Goal: Information Seeking & Learning: Learn about a topic

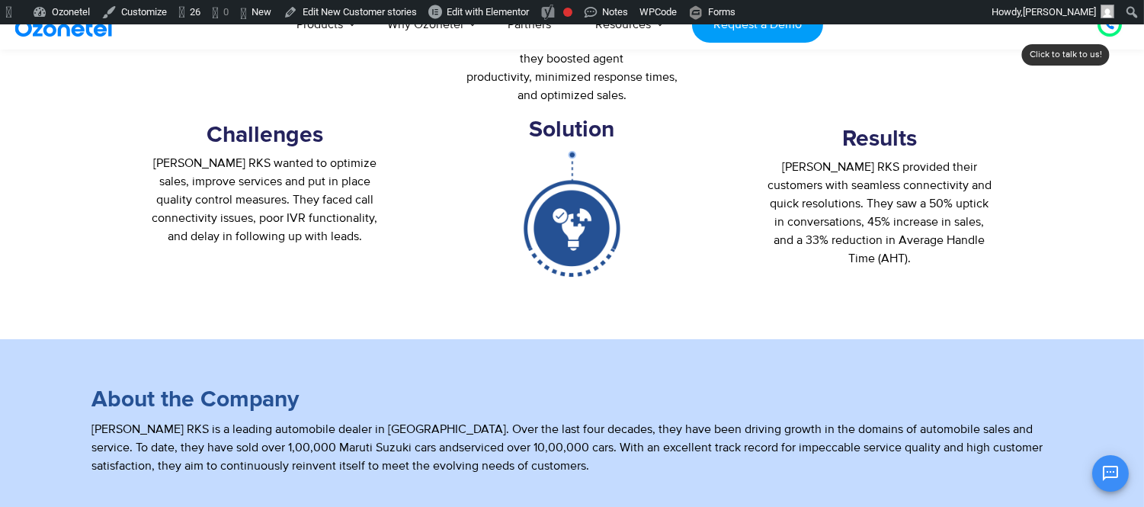
scroll to position [507, 0]
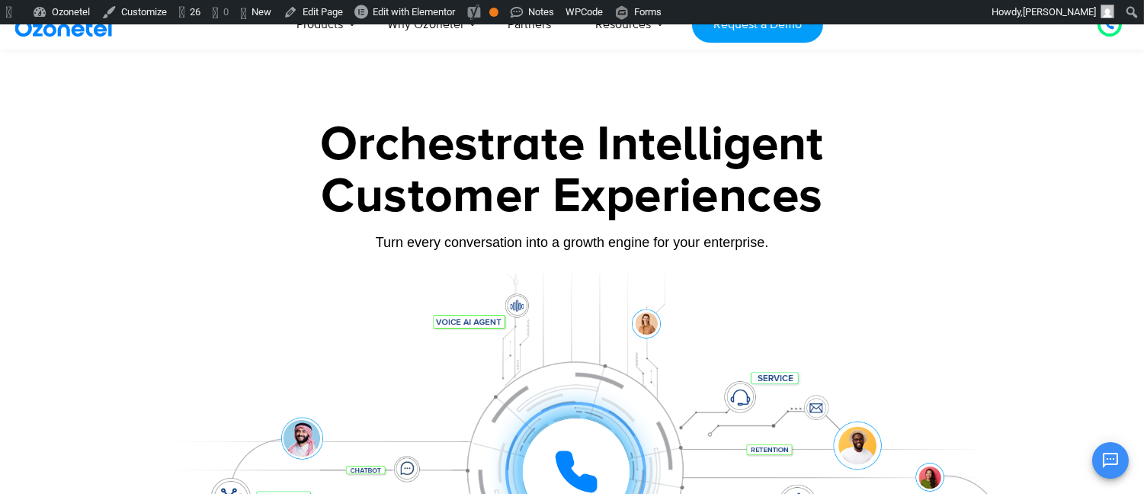
scroll to position [198, 0]
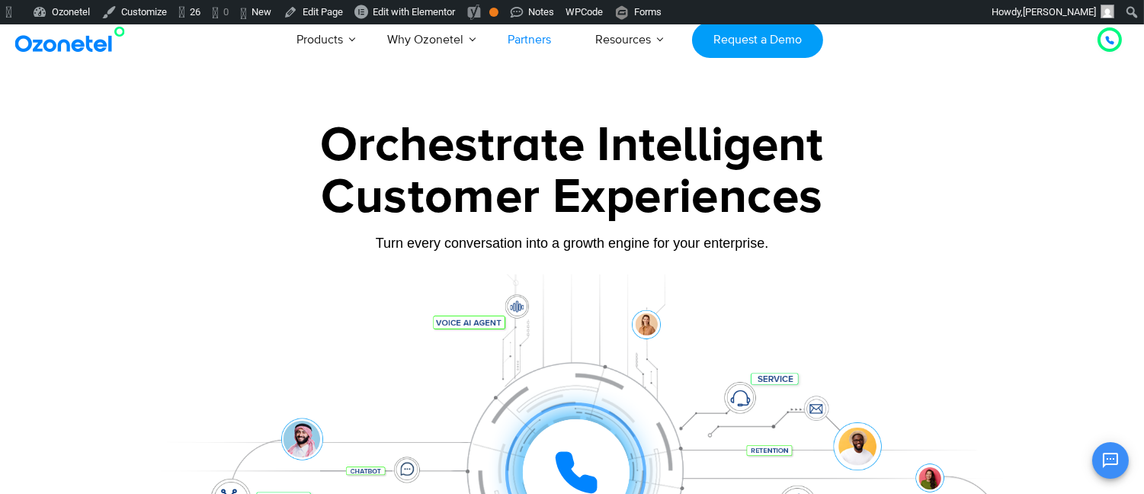
click at [518, 36] on link "Partners" at bounding box center [529, 39] width 88 height 50
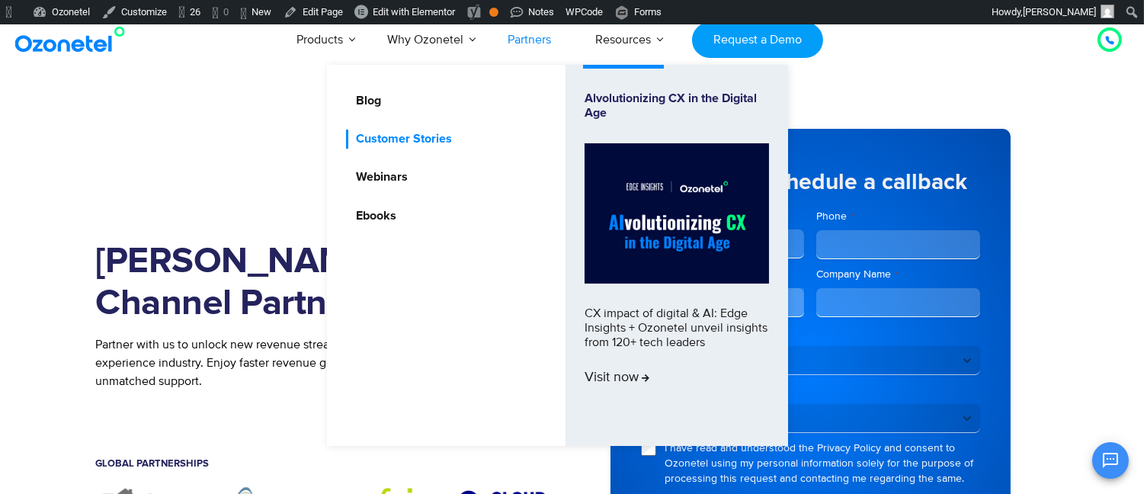
click at [407, 142] on link "Customer Stories" at bounding box center [400, 139] width 108 height 19
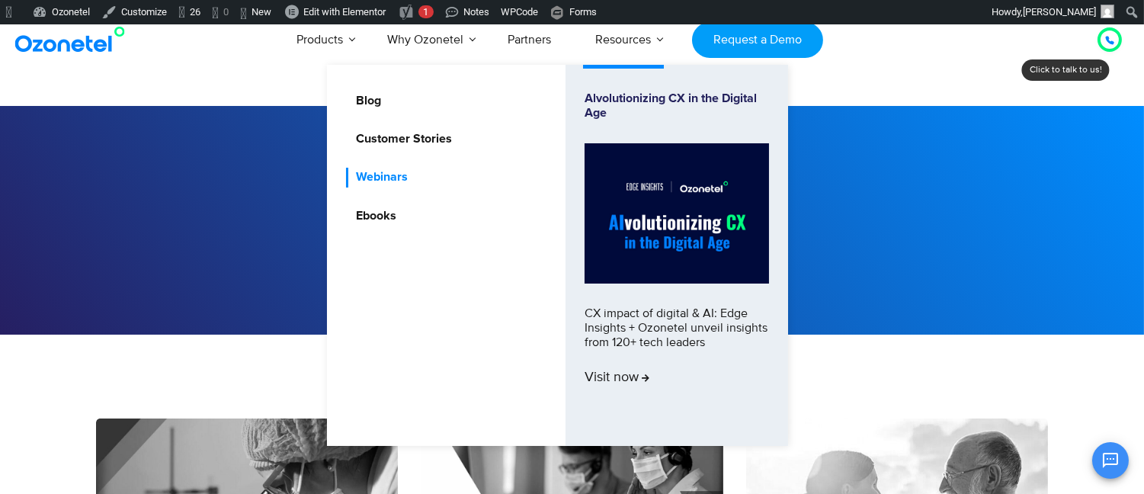
click at [405, 181] on link "Webinars" at bounding box center [378, 177] width 64 height 19
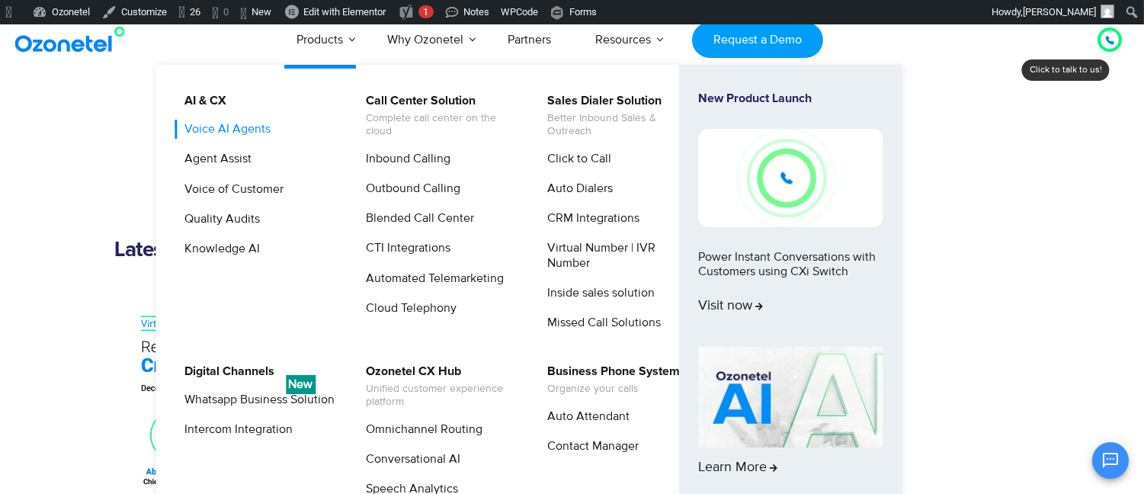
click at [227, 133] on link "Voice AI Agents" at bounding box center [223, 129] width 98 height 19
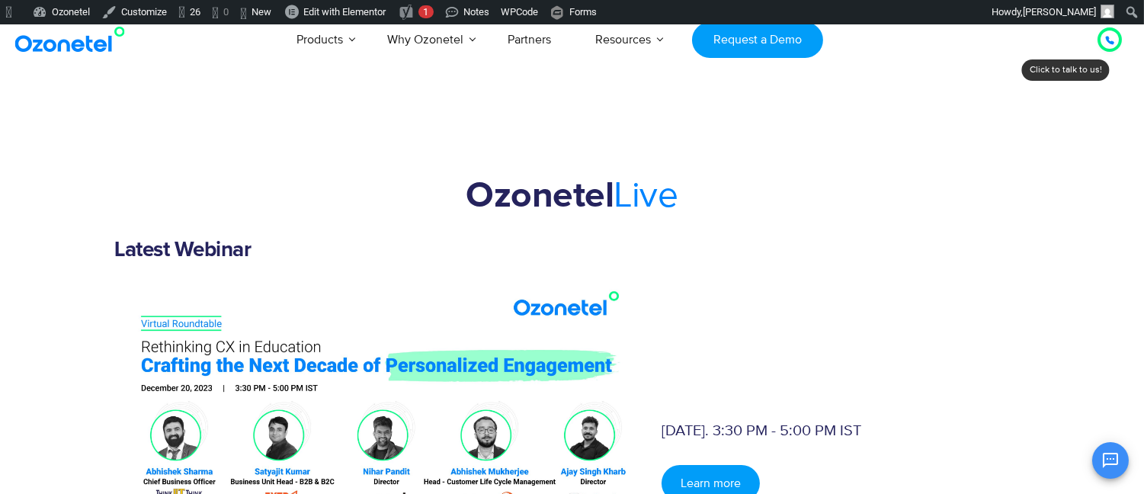
scroll to position [84, 0]
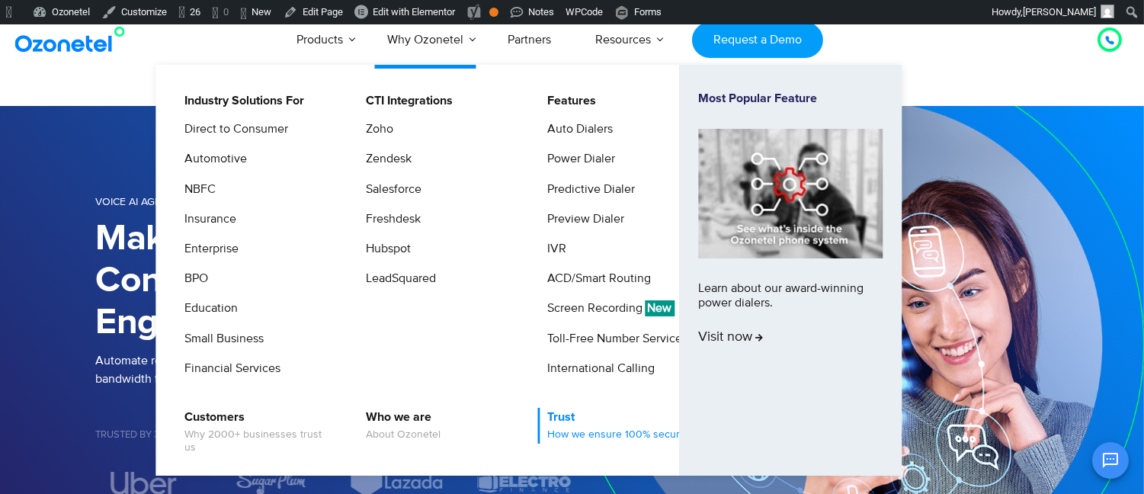
click at [572, 428] on span "How we ensure 100% security" at bounding box center [619, 434] width 143 height 13
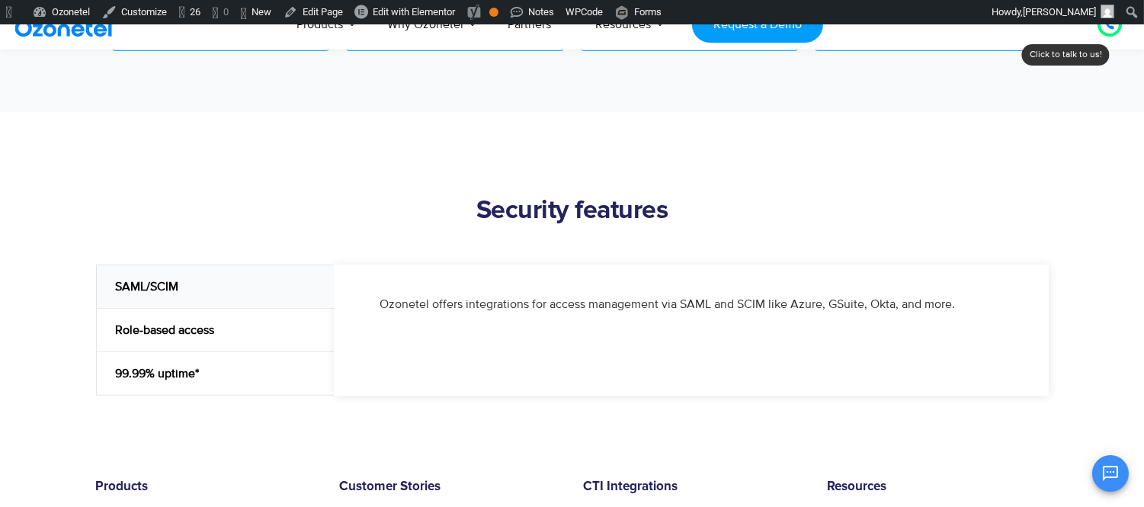
scroll to position [1693, 0]
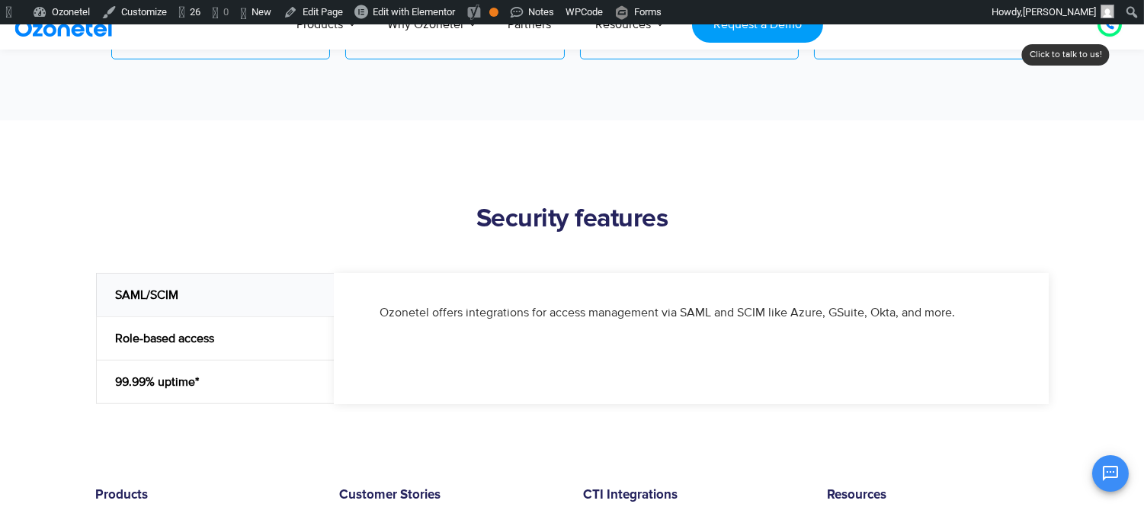
click at [207, 323] on div "Role-based access" at bounding box center [215, 337] width 239 height 43
click at [175, 363] on div "99.99% uptime*" at bounding box center [215, 382] width 239 height 44
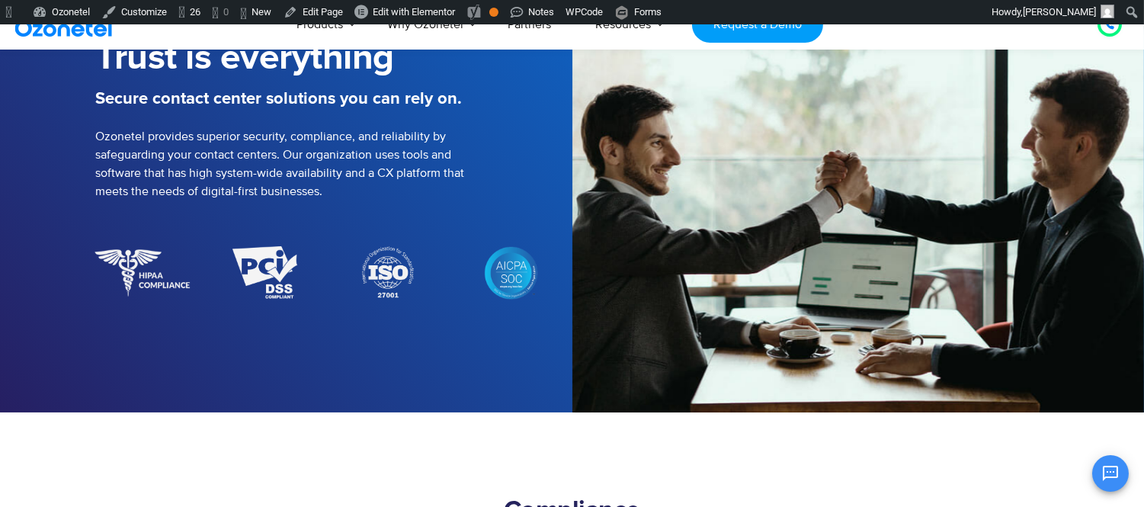
scroll to position [169, 0]
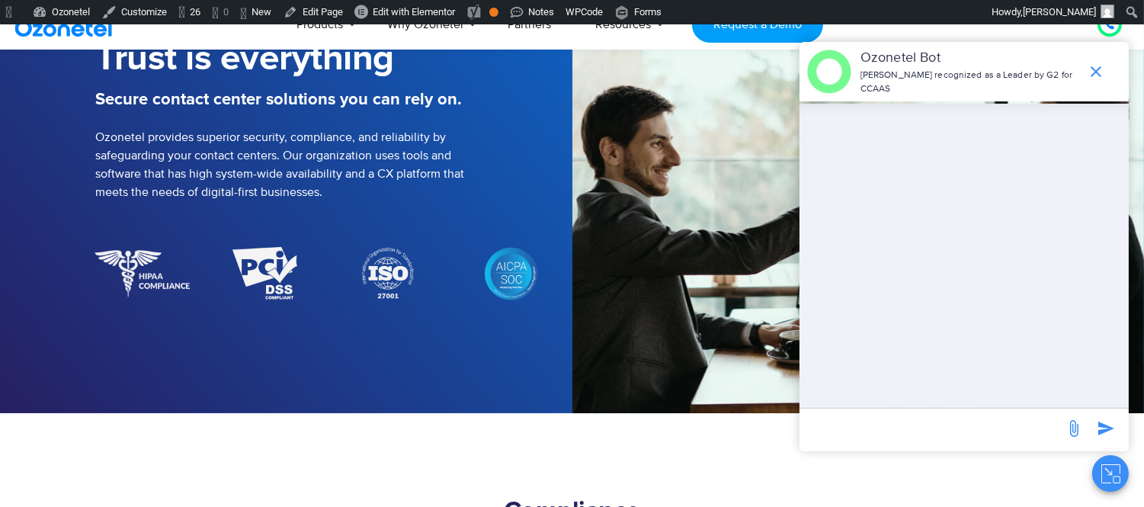
click at [1108, 463] on button "Close chat" at bounding box center [1110, 473] width 37 height 37
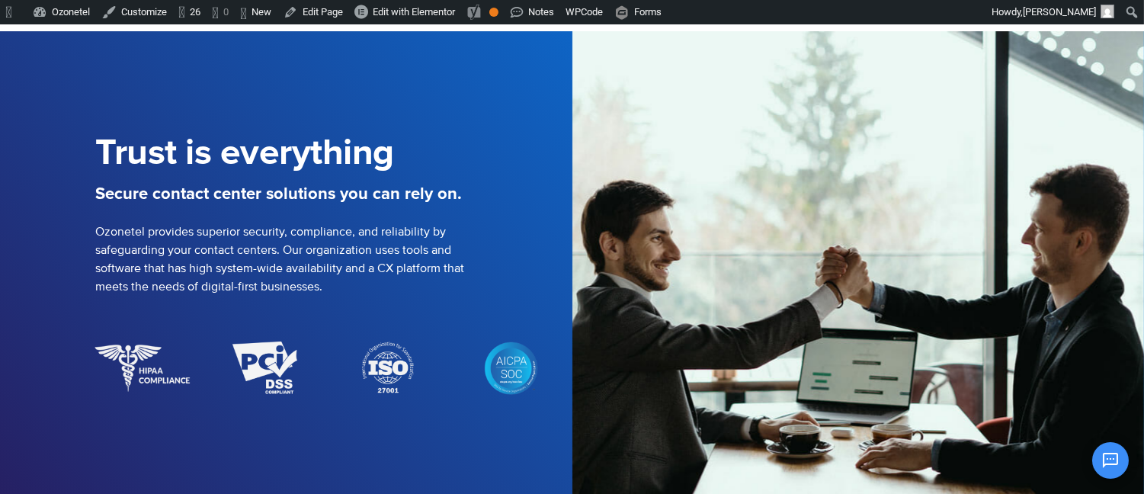
scroll to position [0, 0]
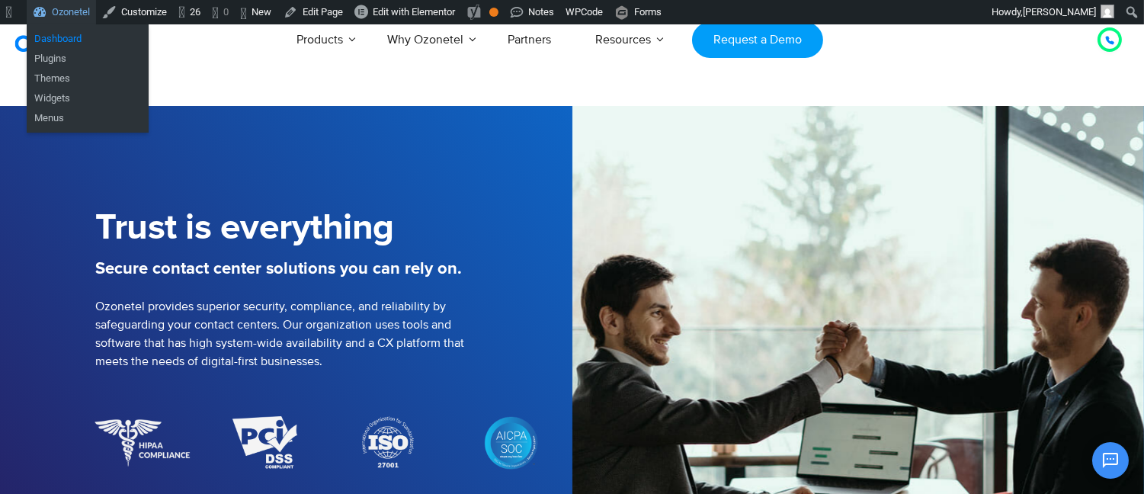
click at [56, 39] on link "Dashboard" at bounding box center [88, 39] width 122 height 20
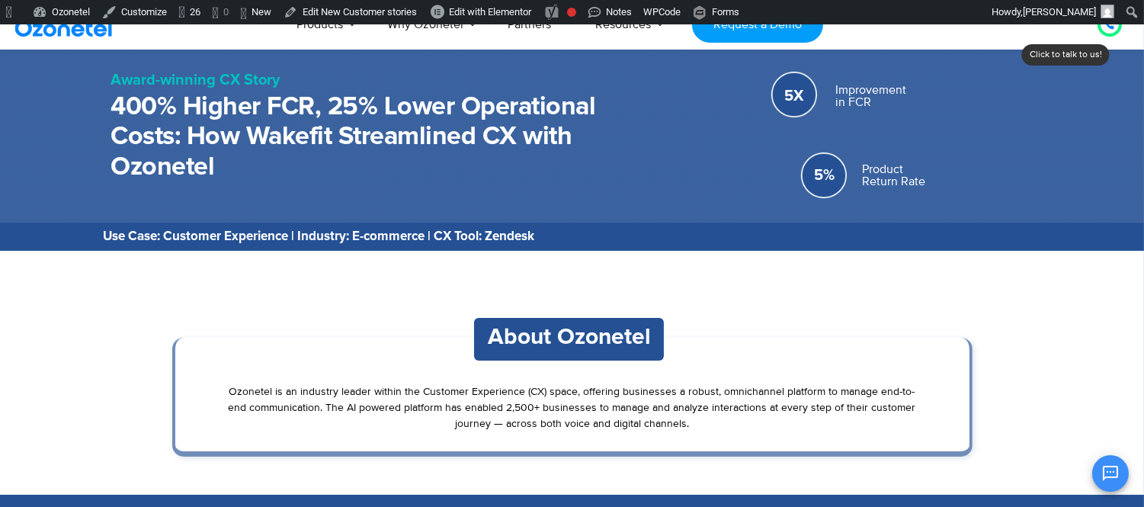
scroll to position [338, 0]
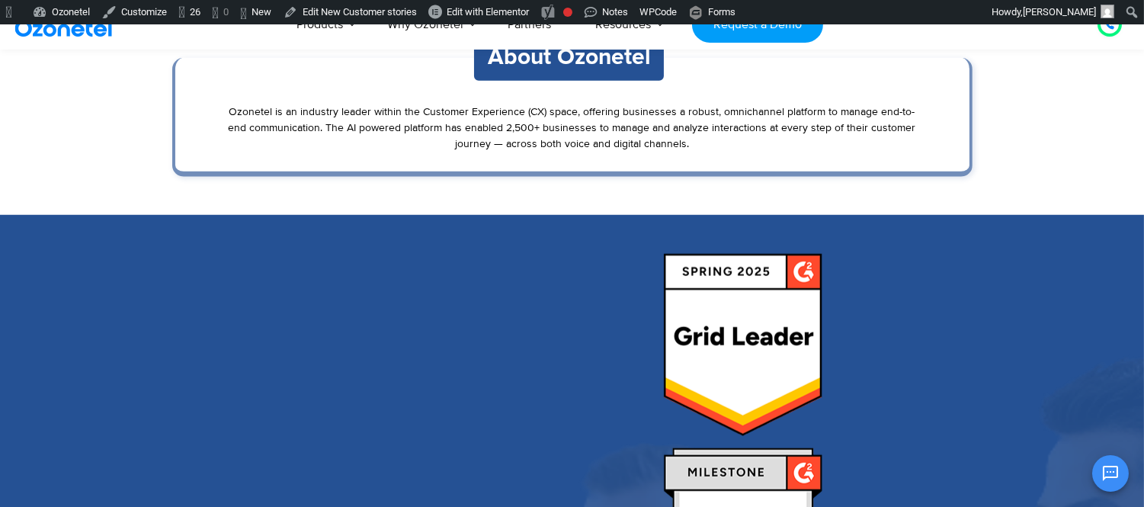
scroll to position [2371, 0]
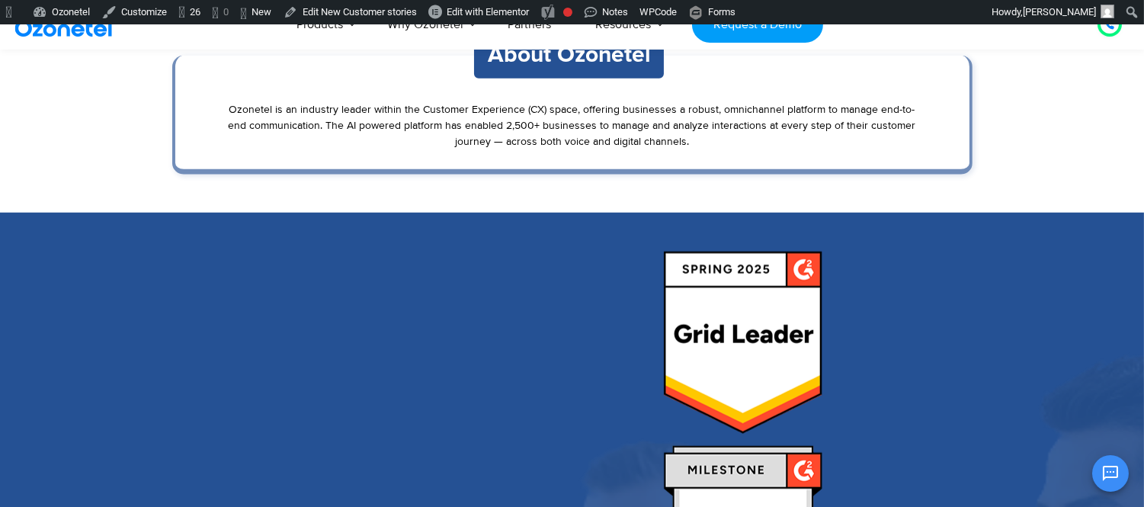
click at [566, 66] on h3 "About Ozonetel" at bounding box center [569, 55] width 190 height 30
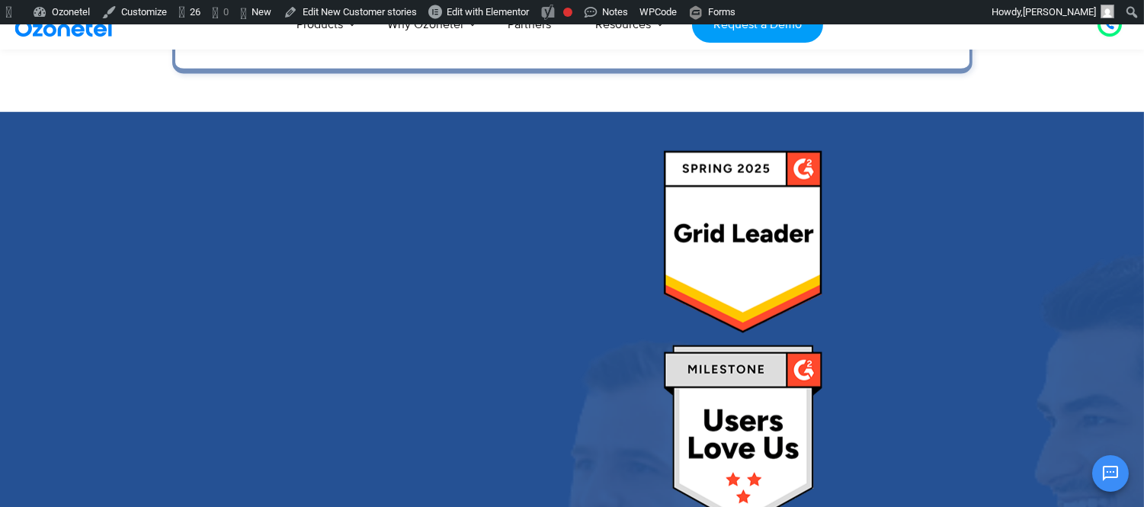
scroll to position [2624, 0]
